Goal: Information Seeking & Learning: Learn about a topic

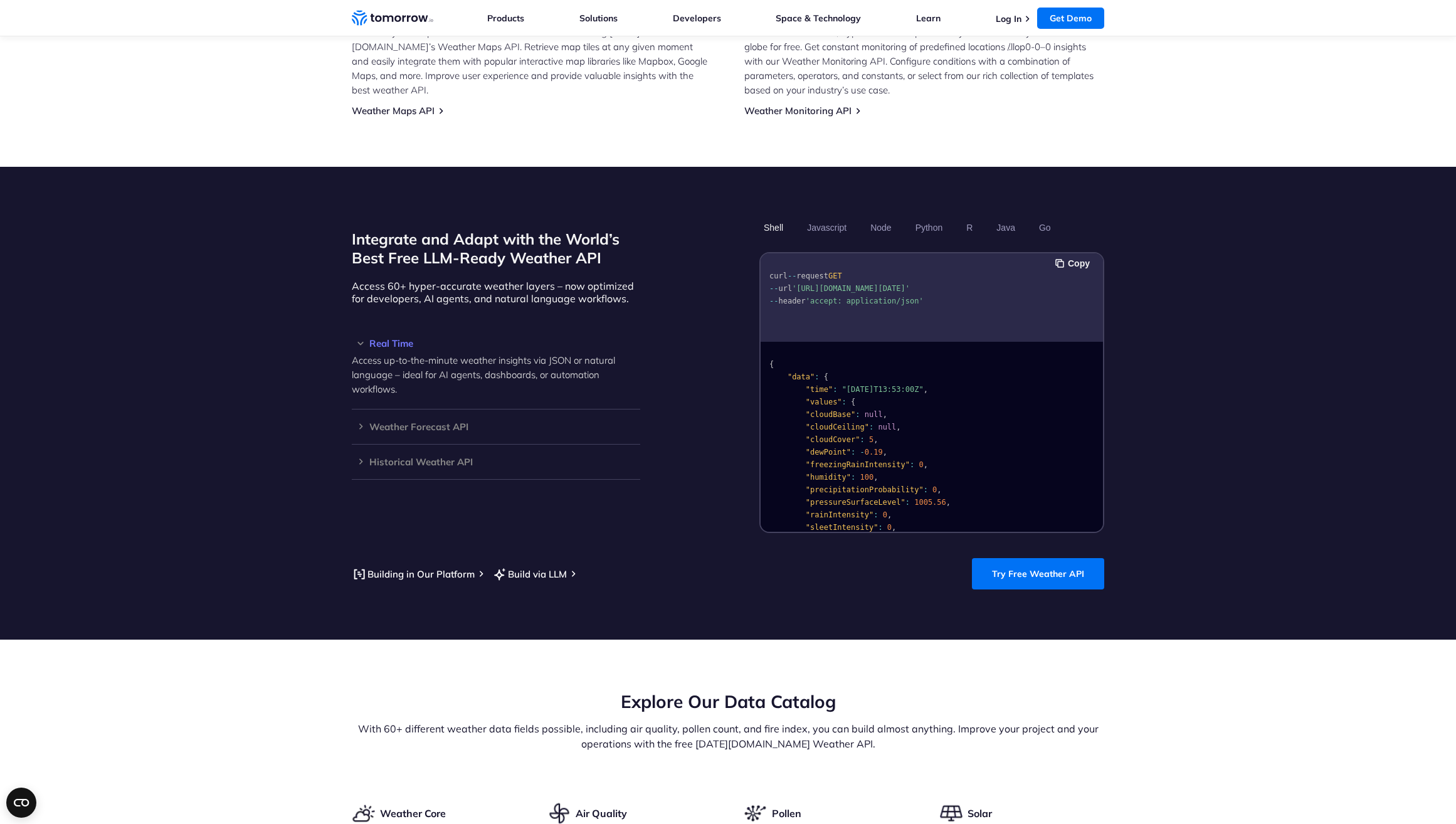
scroll to position [917, 0]
drag, startPoint x: 836, startPoint y: 209, endPoint x: 845, endPoint y: 211, distance: 9.2
click at [836, 217] on button "Javascript" at bounding box center [827, 227] width 48 height 21
click at [880, 217] on button "Node" at bounding box center [881, 227] width 29 height 21
click at [926, 217] on button "Python" at bounding box center [930, 227] width 37 height 21
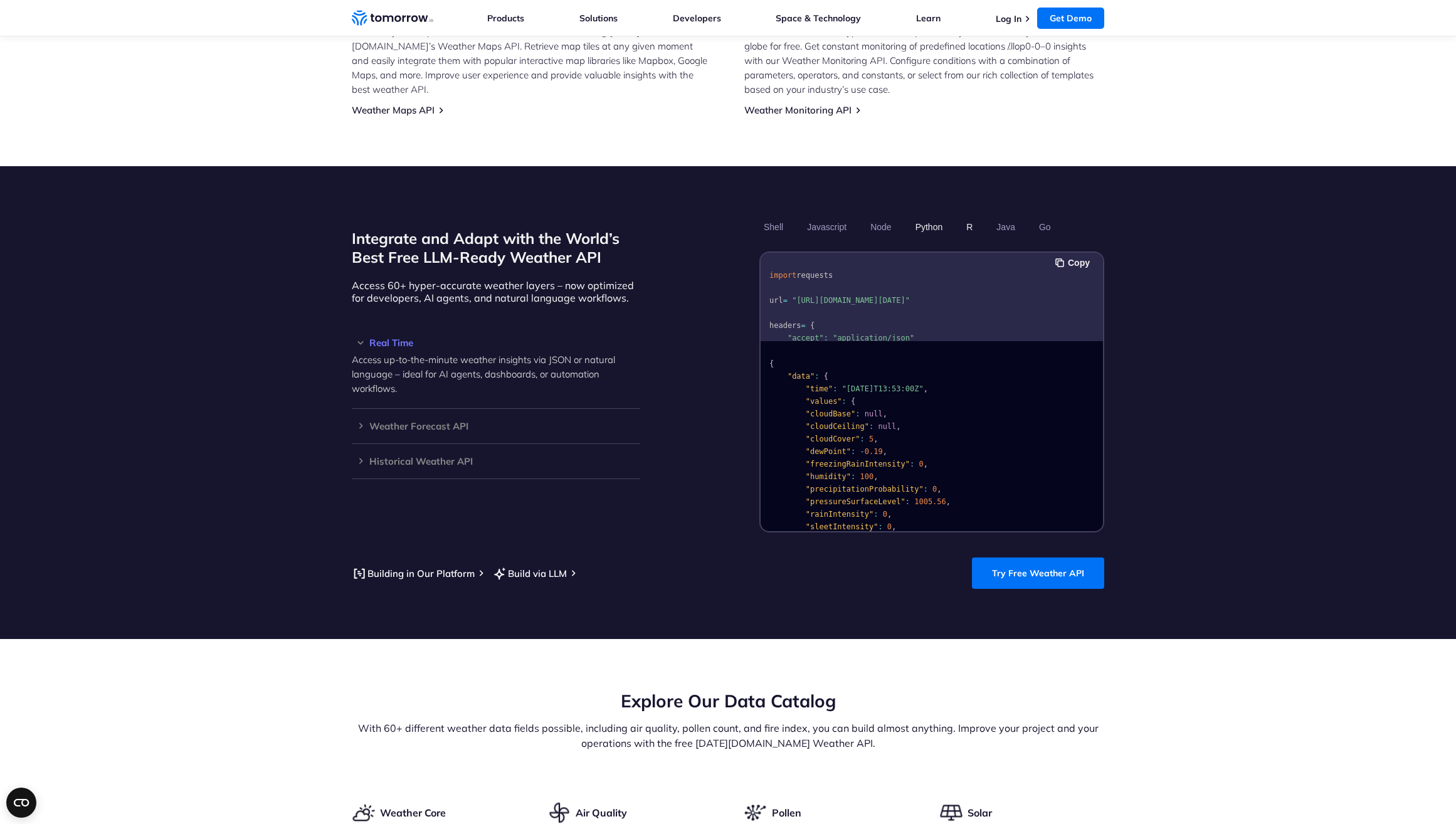
click at [969, 217] on button "R" at bounding box center [969, 227] width 15 height 21
click at [1008, 217] on button "Java" at bounding box center [1006, 227] width 28 height 21
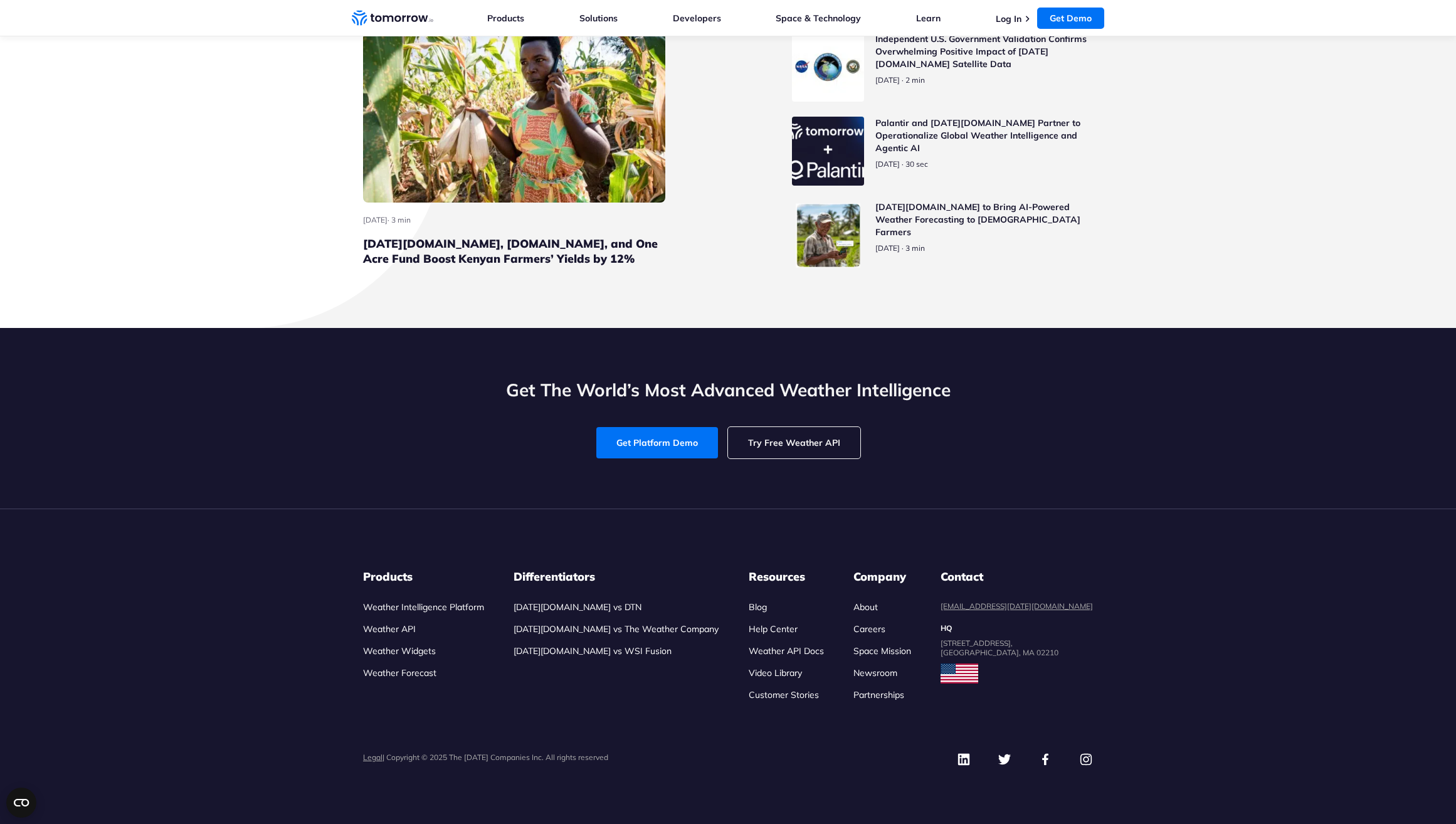
scroll to position [5560, 0]
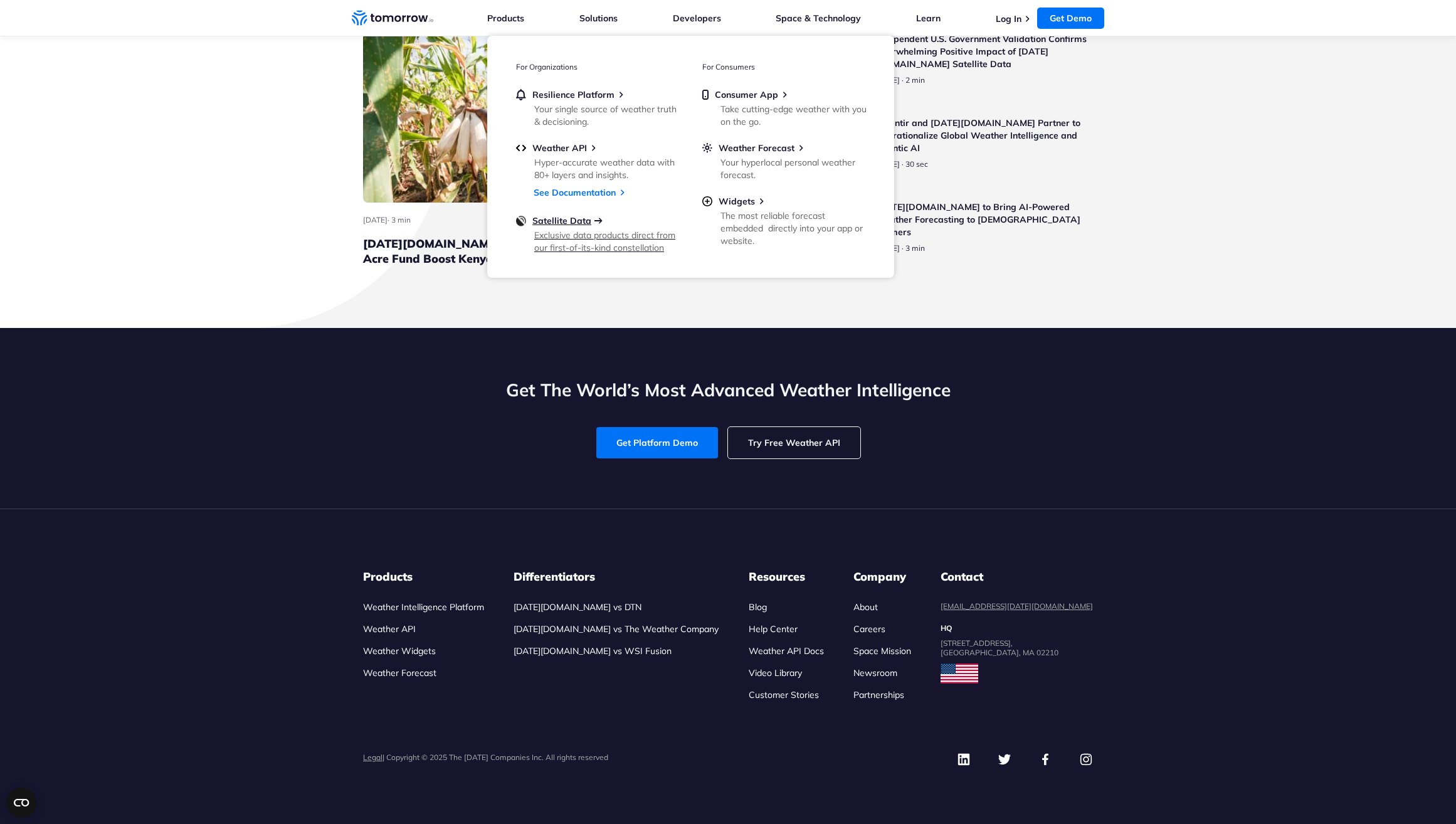
click at [564, 222] on span "Satellite Data" at bounding box center [562, 220] width 59 height 11
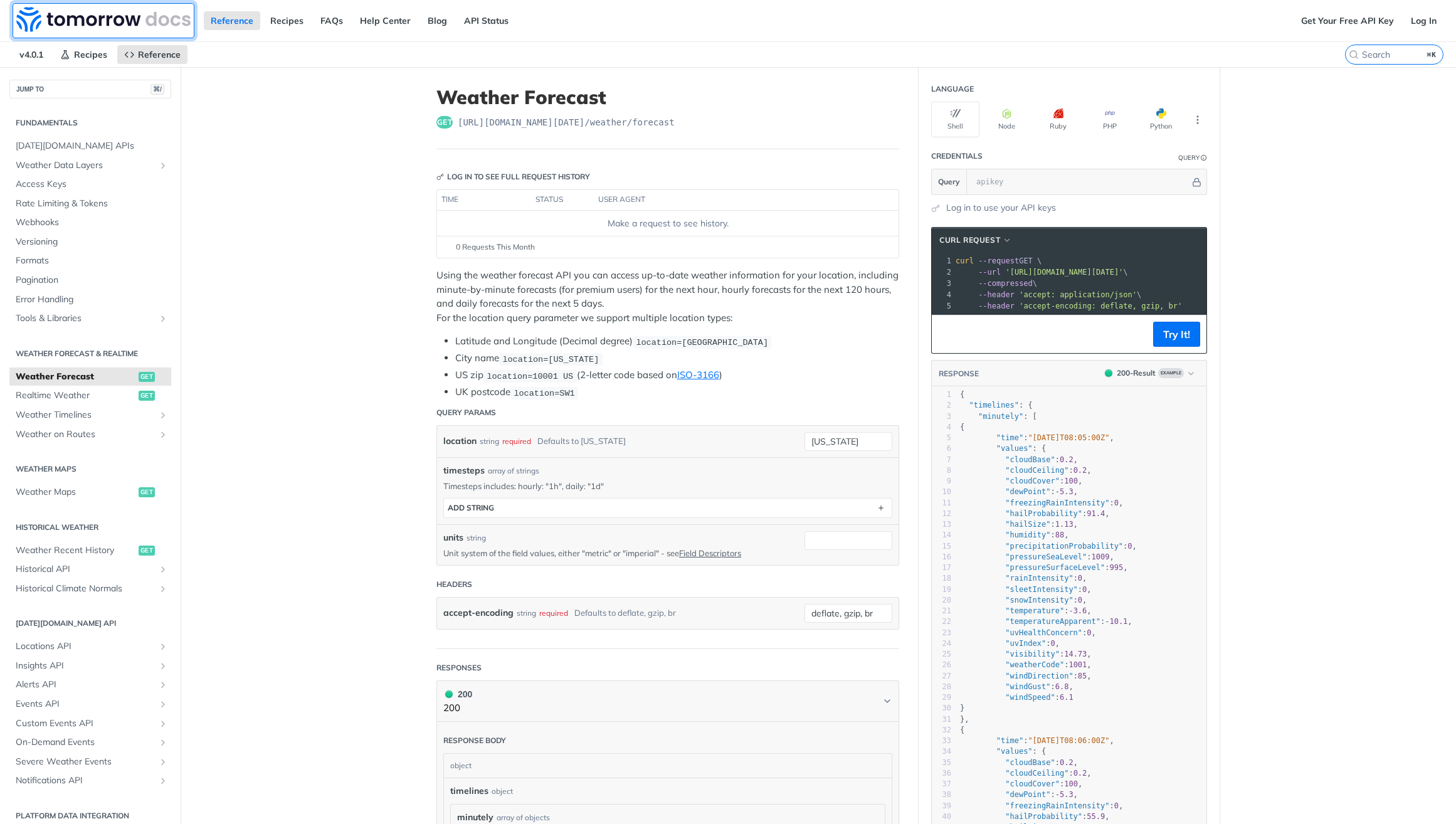
click at [110, 17] on img at bounding box center [103, 19] width 174 height 25
